Goal: Task Accomplishment & Management: Manage account settings

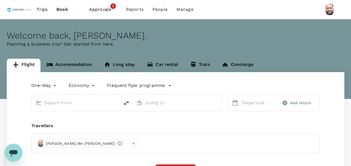
click at [100, 11] on span "Approvals" at bounding box center [103, 9] width 28 height 7
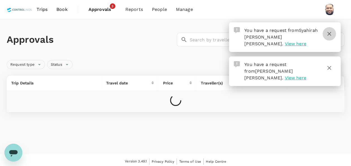
click at [330, 32] on icon "button" at bounding box center [329, 33] width 7 height 7
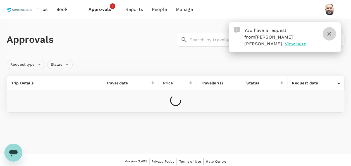
click at [329, 33] on icon "button" at bounding box center [329, 34] width 4 height 4
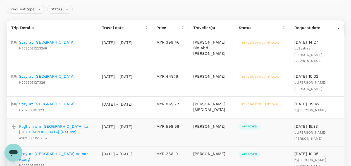
scroll to position [56, 0]
click at [62, 100] on p "Stay at [GEOGRAPHIC_DATA]" at bounding box center [47, 103] width 56 height 6
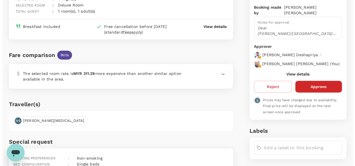
scroll to position [84, 0]
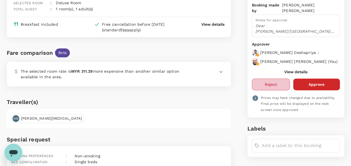
click at [275, 89] on button "Reject" at bounding box center [271, 84] width 38 height 12
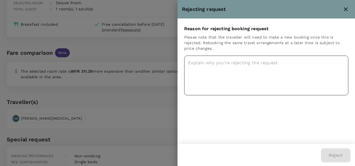
click at [209, 64] on textarea at bounding box center [266, 76] width 164 height 40
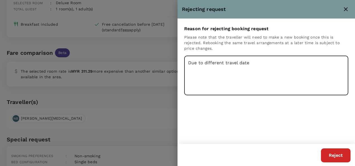
type textarea "Due to different travel date"
click at [335, 156] on button "Reject" at bounding box center [336, 155] width 30 height 14
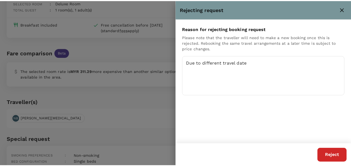
scroll to position [0, 0]
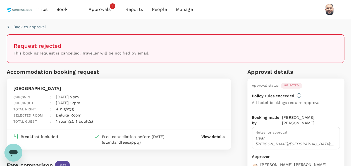
click at [101, 7] on span "Approvals" at bounding box center [102, 9] width 28 height 7
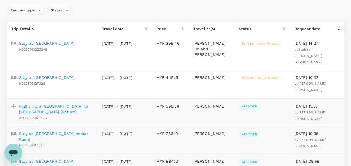
scroll to position [84, 0]
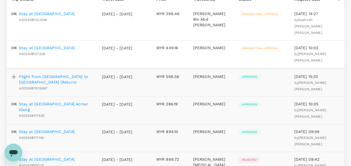
click at [70, 45] on p "Stay at [GEOGRAPHIC_DATA]" at bounding box center [47, 48] width 56 height 6
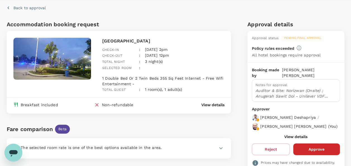
scroll to position [28, 0]
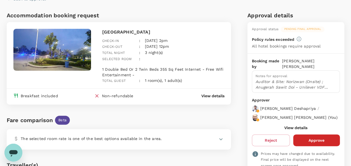
click at [288, 126] on button "View details" at bounding box center [295, 127] width 23 height 4
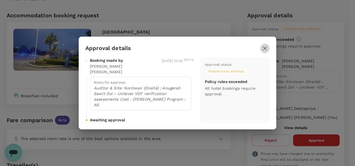
click at [264, 50] on icon "button" at bounding box center [265, 48] width 4 height 4
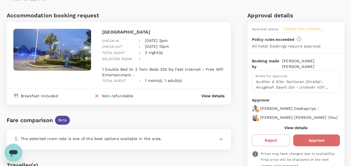
click at [320, 141] on button "Approve" at bounding box center [316, 140] width 47 height 12
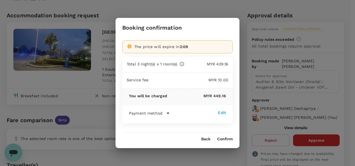
click at [226, 138] on button "Confirm" at bounding box center [225, 139] width 16 height 4
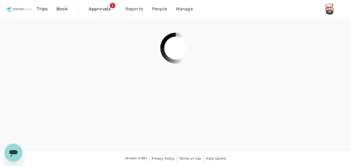
scroll to position [0, 0]
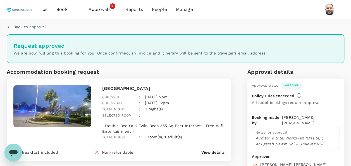
click at [93, 9] on span "Approvals" at bounding box center [102, 9] width 28 height 7
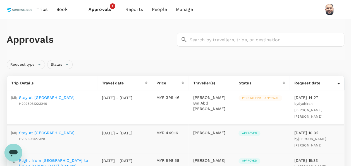
click at [73, 99] on p "Stay at [GEOGRAPHIC_DATA]" at bounding box center [47, 98] width 56 height 6
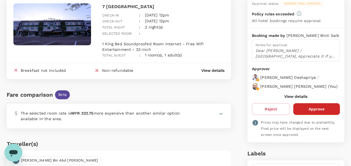
scroll to position [56, 0]
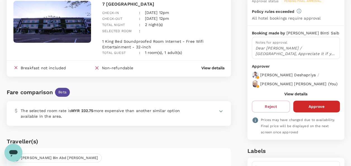
click at [292, 95] on button "View details" at bounding box center [295, 93] width 23 height 4
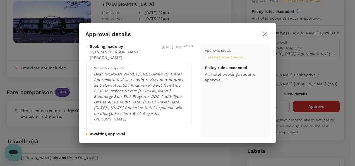
click at [264, 36] on icon "button" at bounding box center [265, 34] width 4 height 4
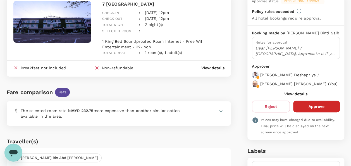
click at [311, 110] on button "Approve" at bounding box center [316, 106] width 47 height 12
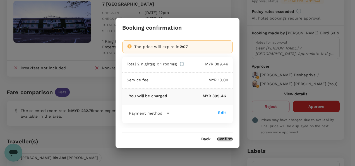
click at [225, 139] on button "Confirm" at bounding box center [225, 139] width 16 height 4
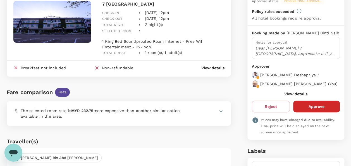
scroll to position [0, 0]
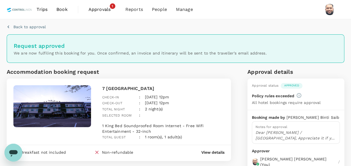
click at [95, 8] on span "Approvals" at bounding box center [102, 9] width 28 height 7
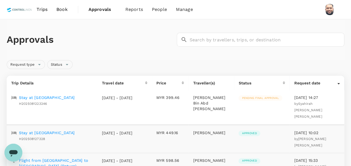
click at [95, 10] on span "Approvals" at bounding box center [102, 9] width 28 height 7
click at [63, 98] on p "Stay at [GEOGRAPHIC_DATA]" at bounding box center [47, 98] width 56 height 6
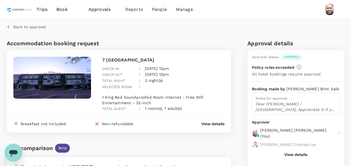
click at [103, 11] on span "Approvals" at bounding box center [102, 9] width 28 height 7
